Goal: Task Accomplishment & Management: Use online tool/utility

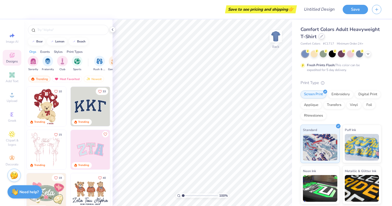
click at [321, 36] on icon at bounding box center [321, 36] width 2 height 2
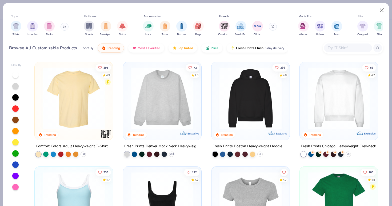
click at [63, 26] on button at bounding box center [64, 27] width 8 height 8
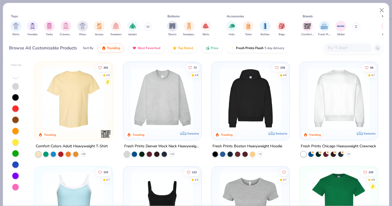
click at [63, 26] on img "filter for Crewnecks" at bounding box center [66, 26] width 6 height 6
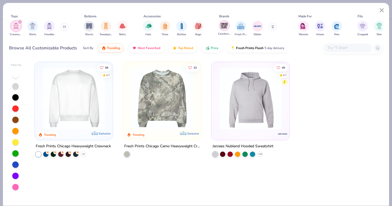
click at [225, 29] on img "filter for Comfort Colors" at bounding box center [224, 26] width 8 height 8
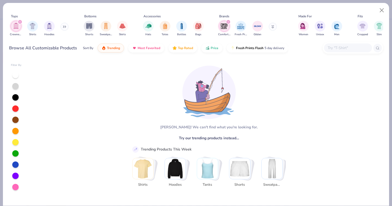
click at [19, 20] on div "filter for Crewnecks" at bounding box center [20, 21] width 5 height 5
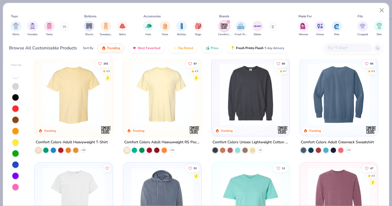
scroll to position [0, 0]
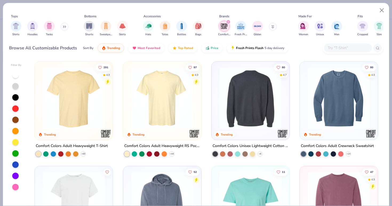
click at [217, 113] on img at bounding box center [182, 98] width 67 height 62
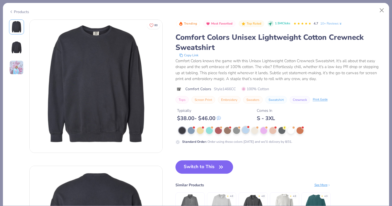
click at [246, 132] on div at bounding box center [245, 129] width 7 height 7
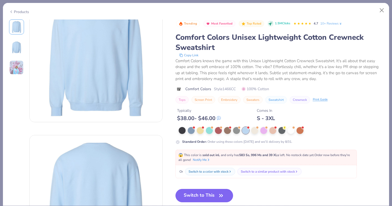
scroll to position [31, 0]
click at [209, 194] on button "Switch to This" at bounding box center [204, 195] width 58 height 13
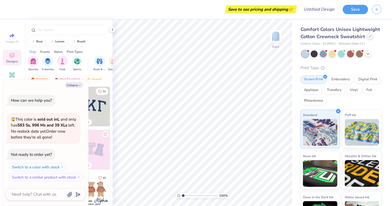
click at [368, 38] on div at bounding box center [370, 36] width 6 height 6
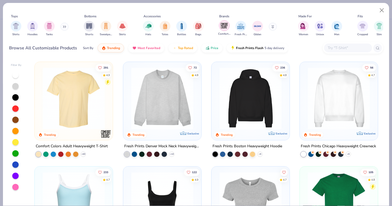
click at [222, 30] on div "filter for Comfort Colors" at bounding box center [224, 25] width 11 height 11
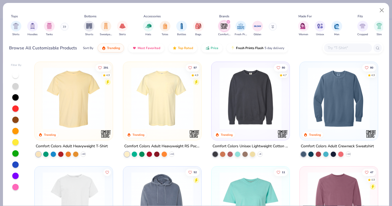
click at [341, 81] on img at bounding box center [338, 98] width 67 height 62
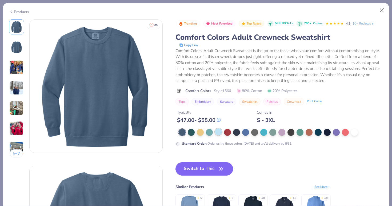
click at [219, 133] on div at bounding box center [218, 131] width 7 height 7
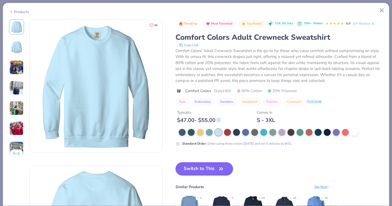
click at [13, 91] on img at bounding box center [16, 87] width 14 height 14
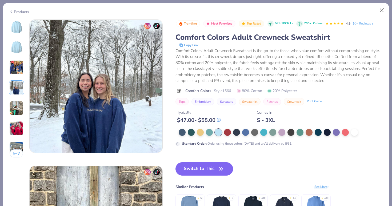
scroll to position [438, 0]
click at [14, 120] on div "6 +" at bounding box center [16, 90] width 15 height 142
click at [14, 126] on img at bounding box center [16, 128] width 14 height 14
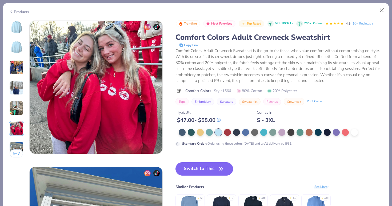
scroll to position [730, 0]
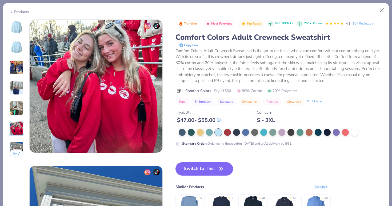
click at [18, 144] on img at bounding box center [16, 148] width 14 height 14
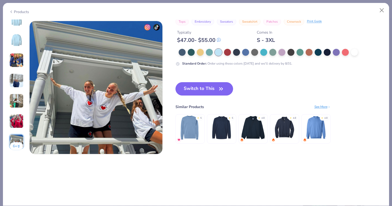
scroll to position [876, 0]
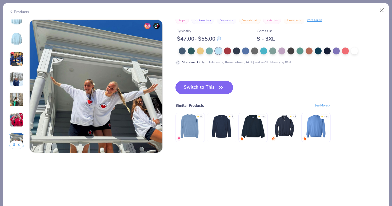
click at [16, 141] on button "6 +" at bounding box center [16, 145] width 13 height 8
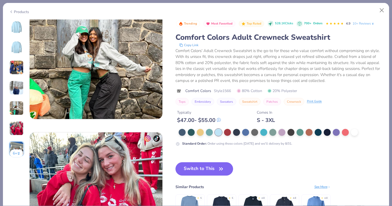
scroll to position [437, 0]
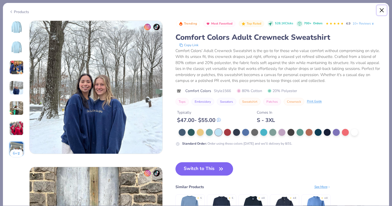
click at [382, 9] on button "Close" at bounding box center [381, 10] width 10 height 10
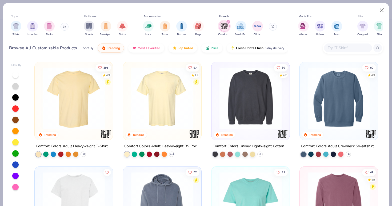
click at [243, 109] on img at bounding box center [250, 98] width 67 height 62
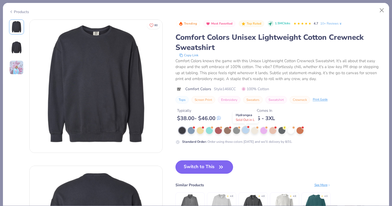
click at [246, 129] on div at bounding box center [245, 129] width 7 height 7
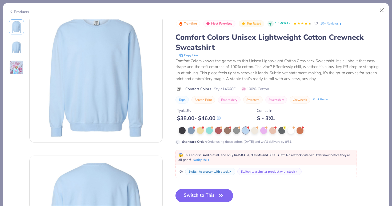
scroll to position [12, 0]
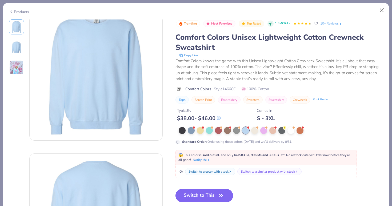
click at [214, 195] on button "Switch to This" at bounding box center [204, 195] width 58 height 13
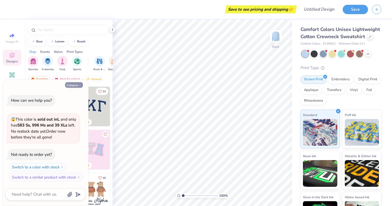
click at [78, 86] on icon "button" at bounding box center [79, 85] width 3 height 3
type textarea "x"
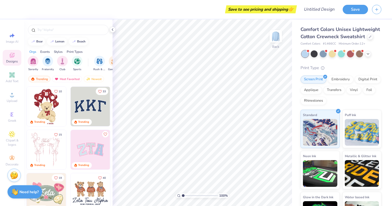
click at [90, 110] on img at bounding box center [90, 106] width 39 height 39
click at [52, 31] on input "text" at bounding box center [71, 29] width 68 height 5
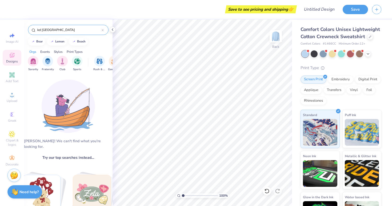
click at [45, 31] on input "kd [GEOGRAPHIC_DATA]" at bounding box center [69, 29] width 65 height 5
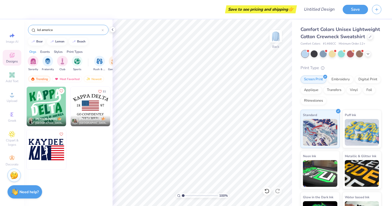
click at [54, 34] on div "kd america" at bounding box center [68, 30] width 80 height 10
click at [47, 30] on input "kd america" at bounding box center [69, 29] width 65 height 5
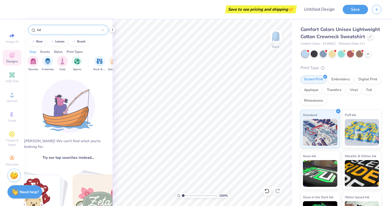
type input "k"
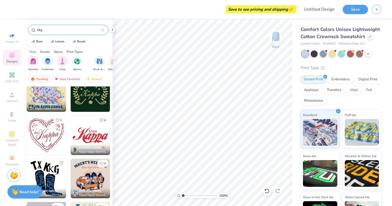
scroll to position [286, 0]
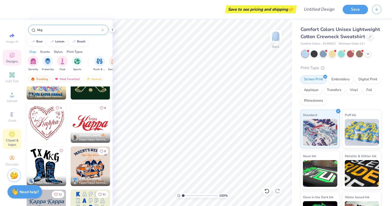
type input "kkg"
click at [12, 140] on span "Clipart & logos" at bounding box center [12, 142] width 19 height 9
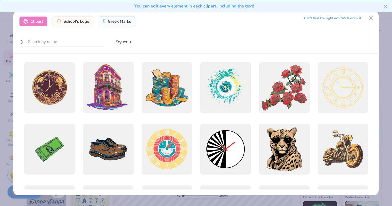
click at [371, 15] on div "You can edit every element in each clipart, including the text!" at bounding box center [196, 8] width 392 height 16
click at [372, 16] on div "You can edit every element in each clipart, including the text!" at bounding box center [196, 8] width 392 height 16
click at [371, 19] on button "Close" at bounding box center [371, 18] width 10 height 10
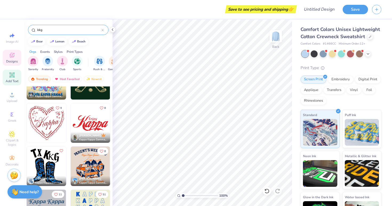
click at [13, 78] on div "Add Text" at bounding box center [12, 78] width 19 height 16
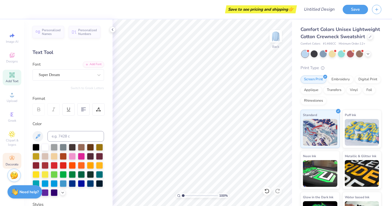
click at [10, 159] on icon at bounding box center [12, 158] width 6 height 6
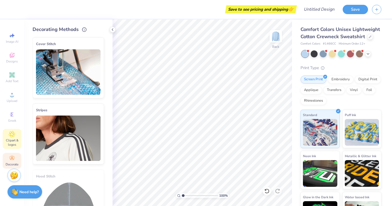
click at [9, 140] on span "Clipart & logos" at bounding box center [12, 142] width 19 height 9
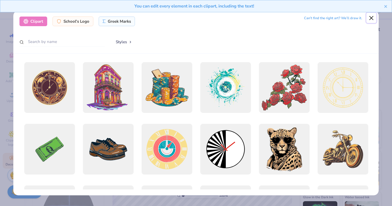
click at [373, 18] on button "Close" at bounding box center [371, 18] width 10 height 10
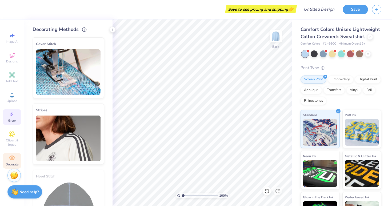
click at [8, 120] on span "Greek" at bounding box center [12, 120] width 8 height 4
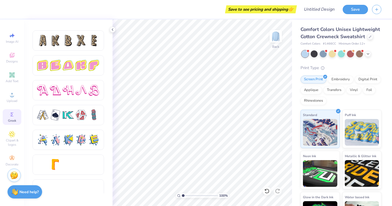
scroll to position [898, 0]
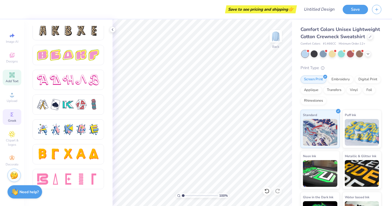
click at [15, 71] on div "Add Text" at bounding box center [12, 78] width 19 height 16
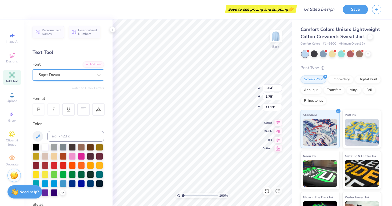
click at [46, 76] on div "Super Dream" at bounding box center [66, 75] width 56 height 8
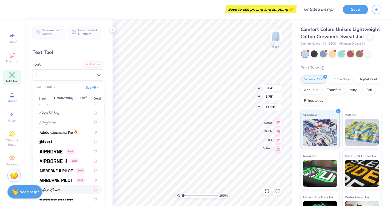
scroll to position [51, 0]
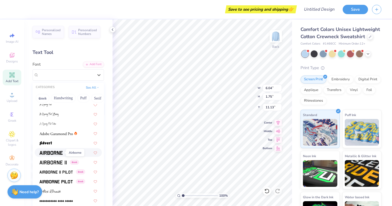
click at [59, 153] on img at bounding box center [50, 153] width 23 height 4
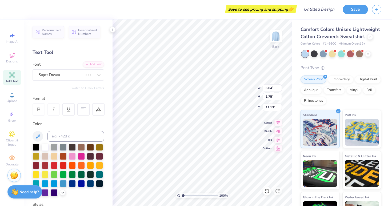
type input "5.78"
type input "1.83"
type input "11.09"
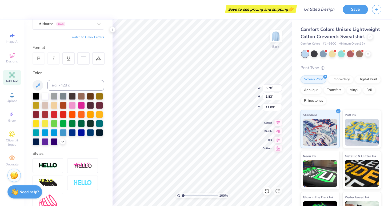
type textarea "K"
click at [62, 144] on div at bounding box center [67, 119] width 71 height 52
click at [62, 142] on icon at bounding box center [62, 141] width 4 height 4
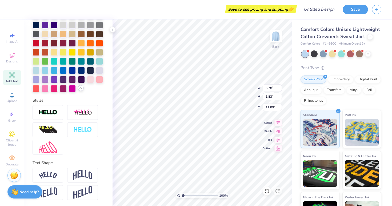
scroll to position [0, 0]
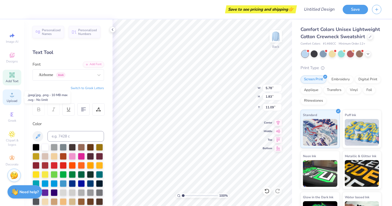
click at [11, 97] on circle at bounding box center [11, 96] width 3 height 3
click at [16, 58] on div "Designs" at bounding box center [12, 58] width 19 height 16
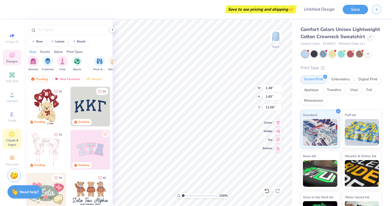
click at [11, 136] on icon at bounding box center [12, 134] width 6 height 6
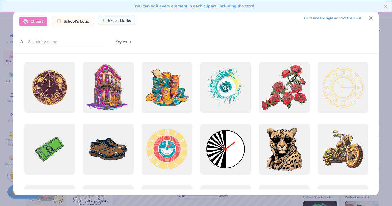
click at [112, 19] on div "Greek Marks" at bounding box center [117, 21] width 36 height 10
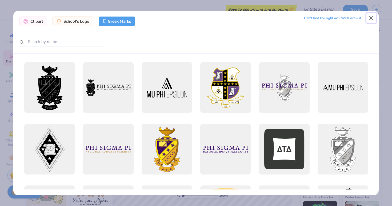
click at [373, 17] on button "Close" at bounding box center [371, 18] width 10 height 10
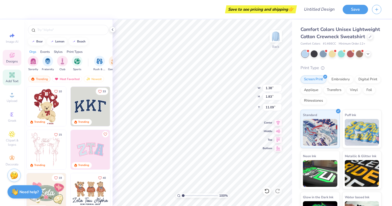
click at [14, 75] on icon at bounding box center [12, 75] width 6 height 6
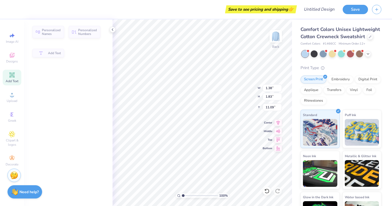
type input "6.04"
type input "1.75"
type input "11.13"
